Goal: Task Accomplishment & Management: Use online tool/utility

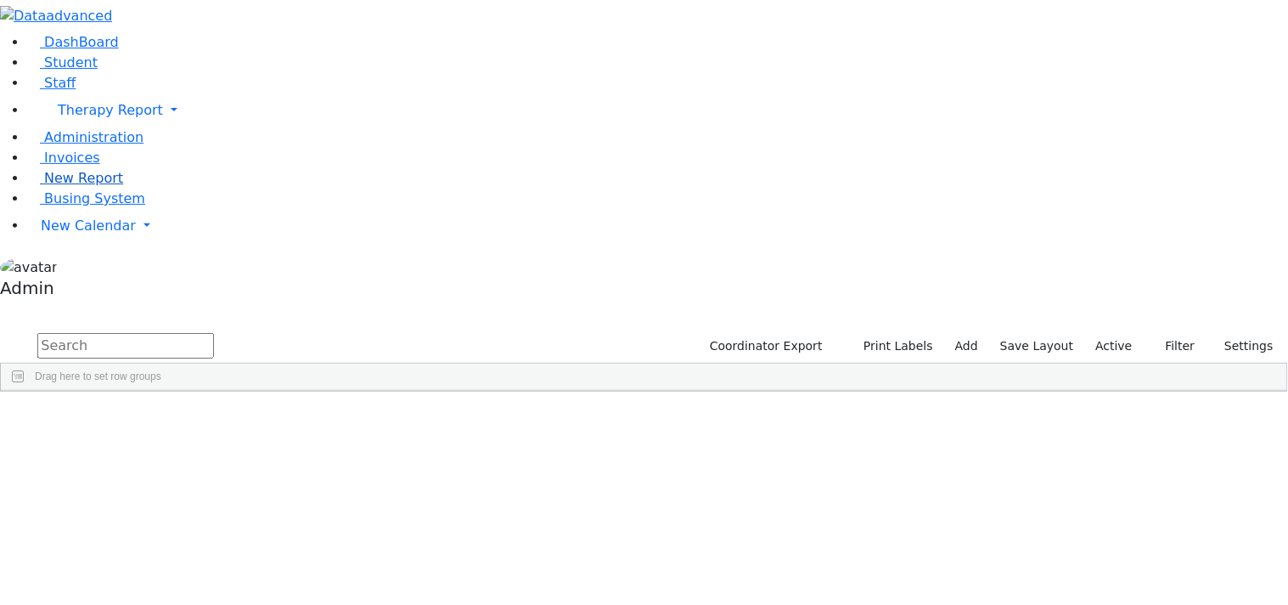
click at [87, 186] on span "New Report" at bounding box center [83, 178] width 79 height 16
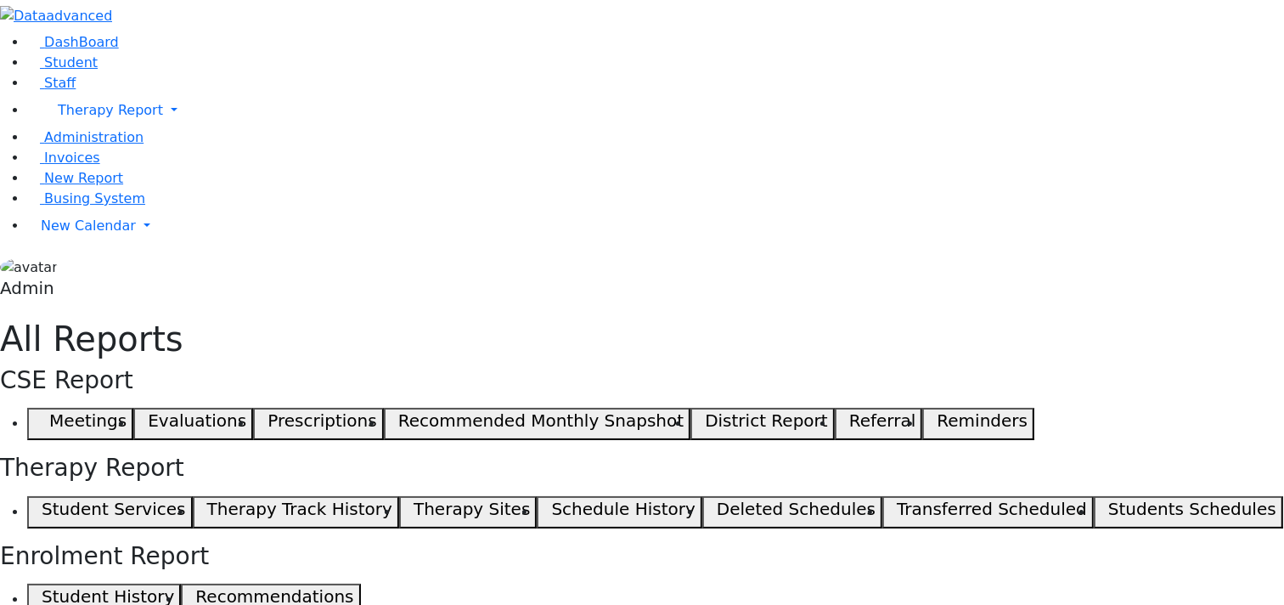
click at [185, 498] on h5 "Student Services" at bounding box center [113, 508] width 143 height 20
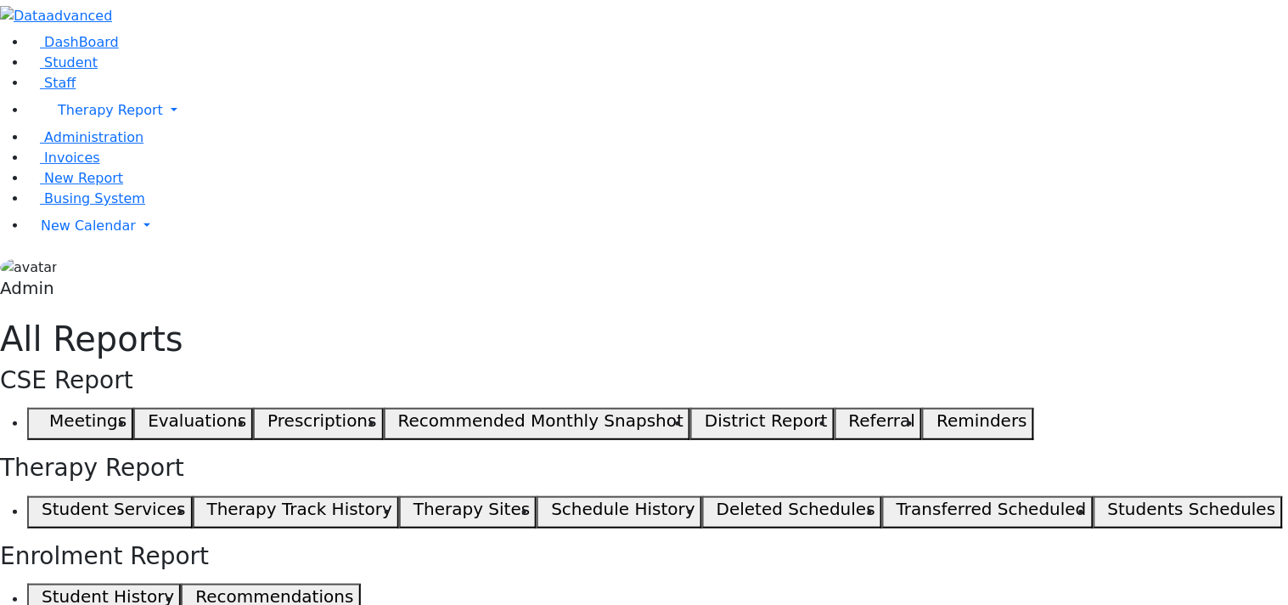
select select "landscape"
type input "12"
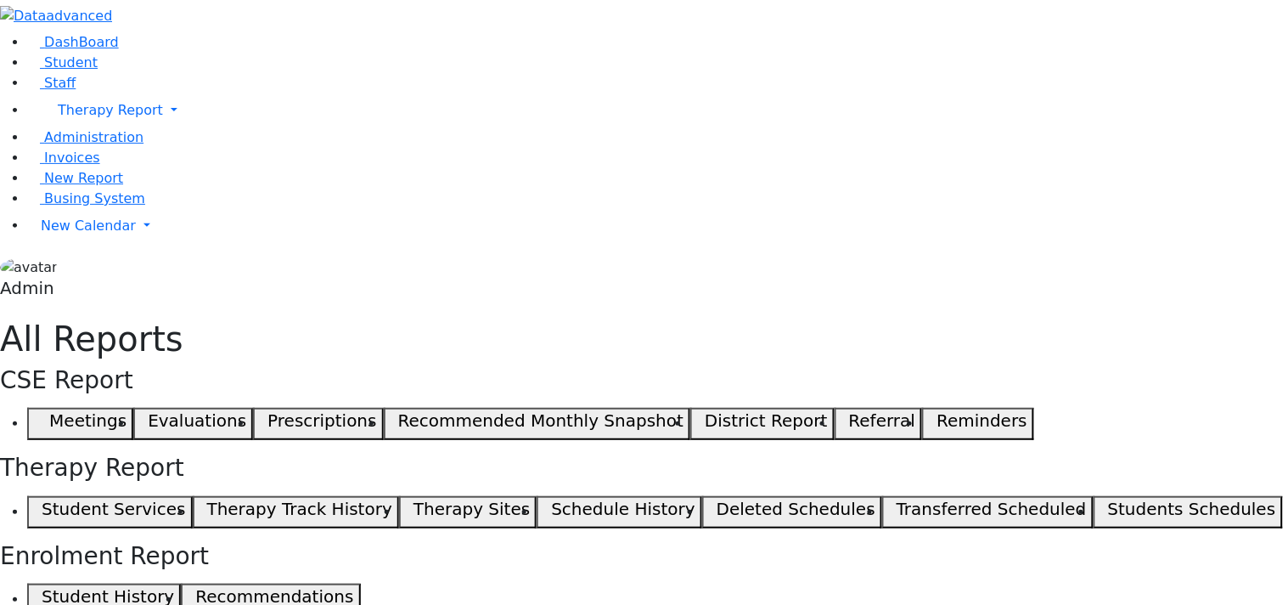
select select "landscape"
type input "12"
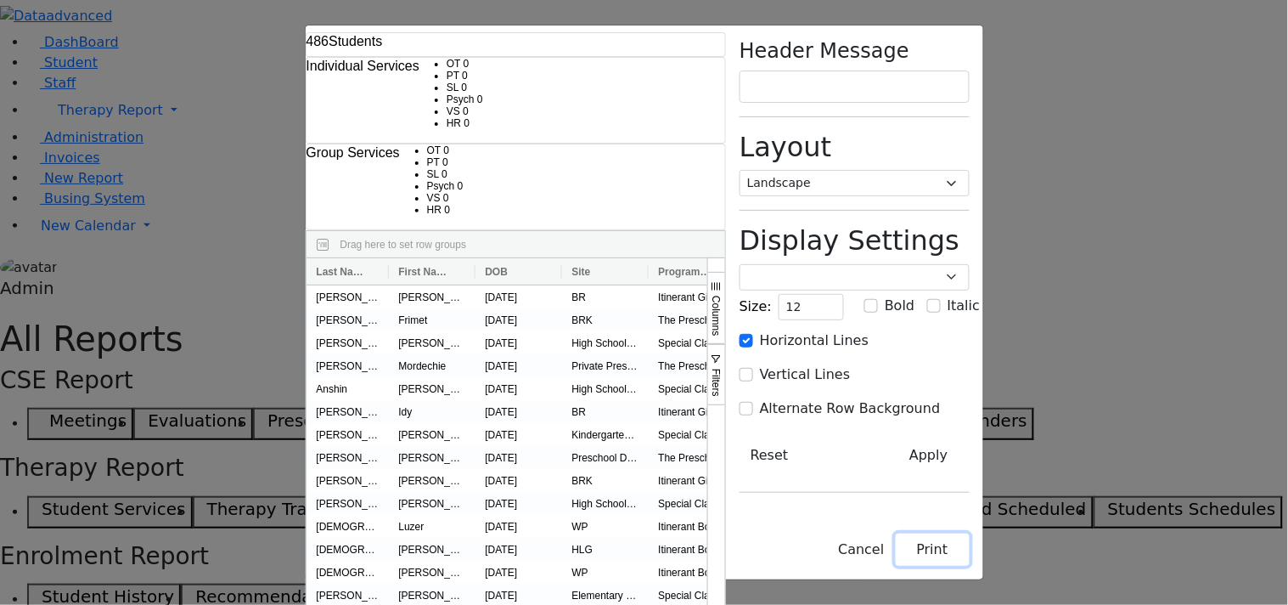
click at [970, 555] on button "Print" at bounding box center [933, 549] width 74 height 32
click at [970, 264] on select "Poppins Courier New Lucida Console Monaco Arial Verdana" at bounding box center [855, 277] width 230 height 26
